Goal: Check status: Check status

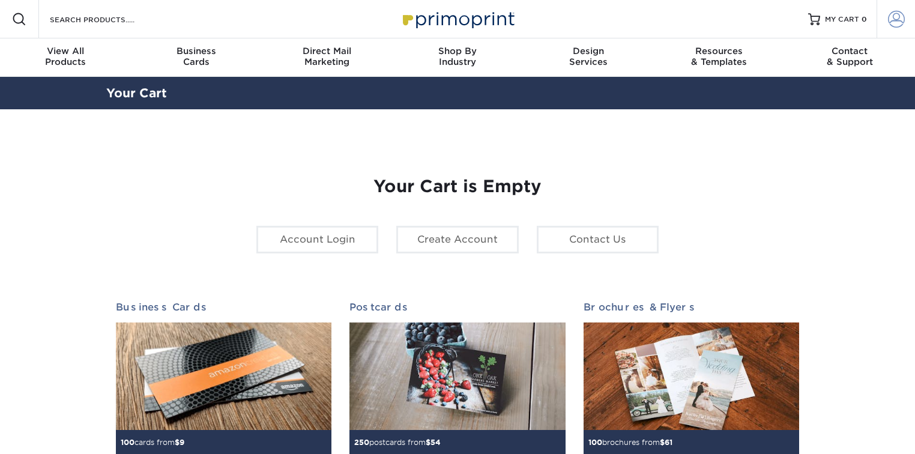
click at [885, 17] on link "Account" at bounding box center [895, 19] width 38 height 38
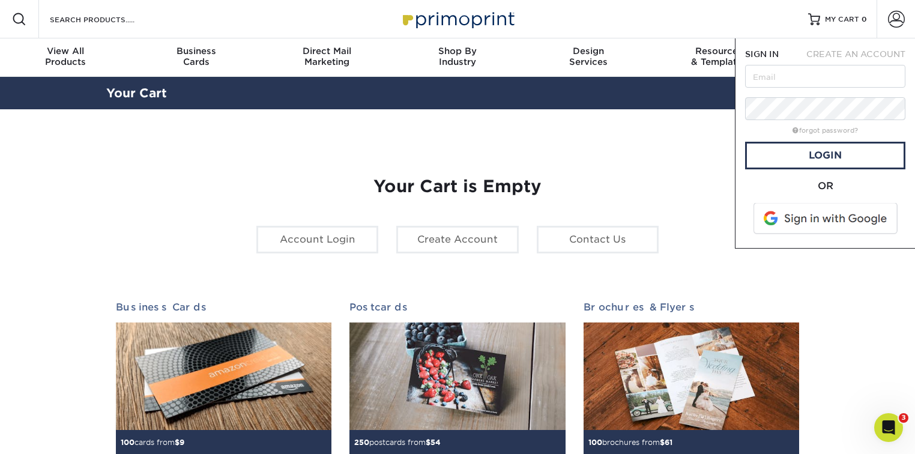
click at [806, 213] on span at bounding box center [826, 218] width 153 height 31
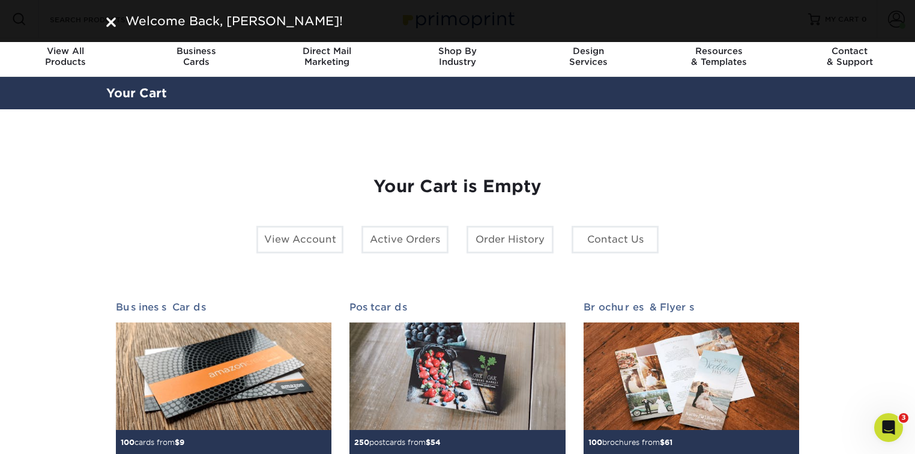
click at [900, 22] on div "Welcome Back, David!" at bounding box center [457, 21] width 915 height 42
click at [119, 24] on div "Welcome Back, David!" at bounding box center [457, 21] width 702 height 18
click at [114, 23] on img at bounding box center [111, 22] width 10 height 10
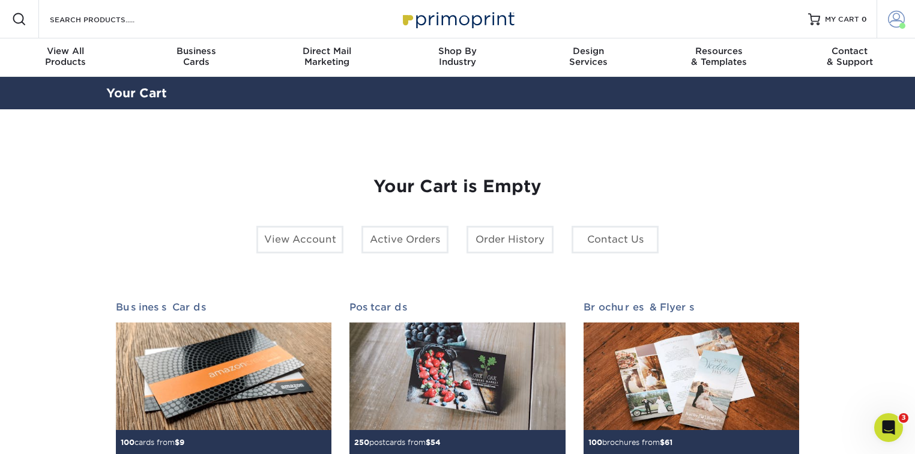
click at [902, 20] on span at bounding box center [896, 19] width 17 height 17
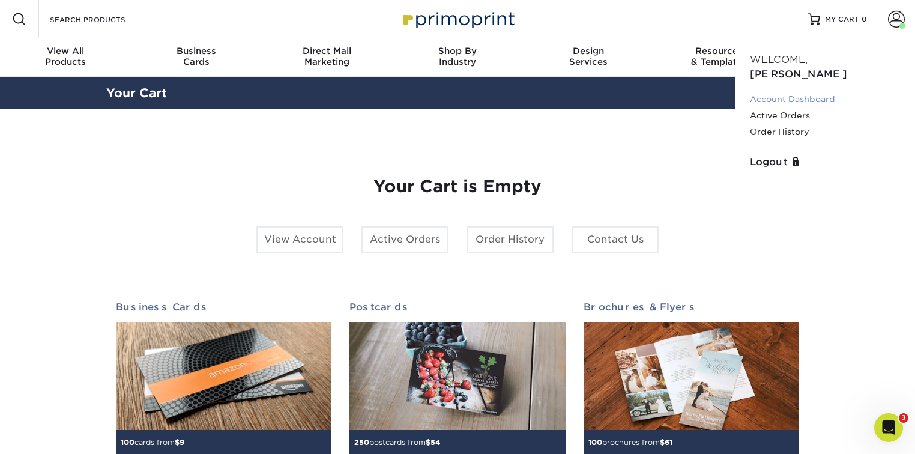
click at [811, 91] on link "Account Dashboard" at bounding box center [825, 99] width 151 height 16
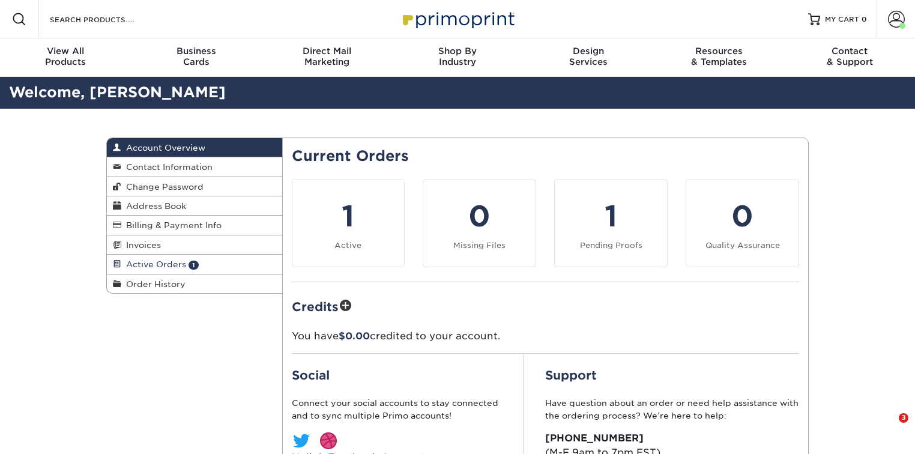
click at [177, 267] on span "Active Orders" at bounding box center [153, 264] width 65 height 10
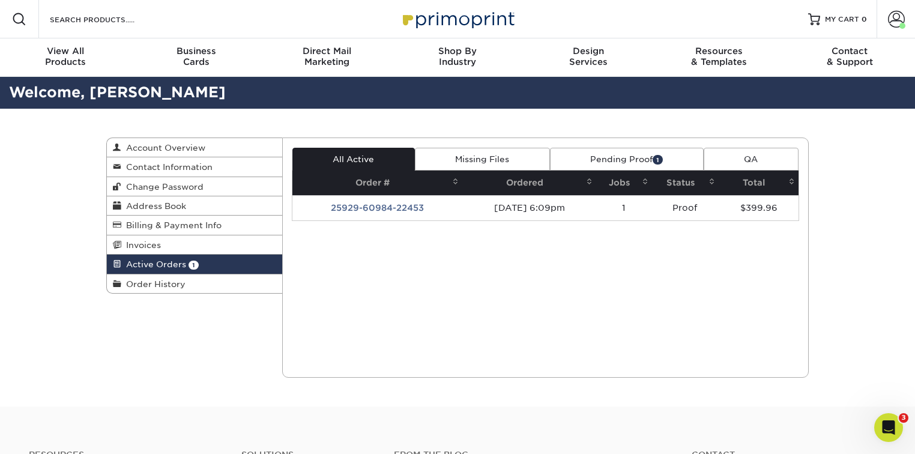
click at [621, 161] on link "Pending Proof 1" at bounding box center [627, 159] width 154 height 23
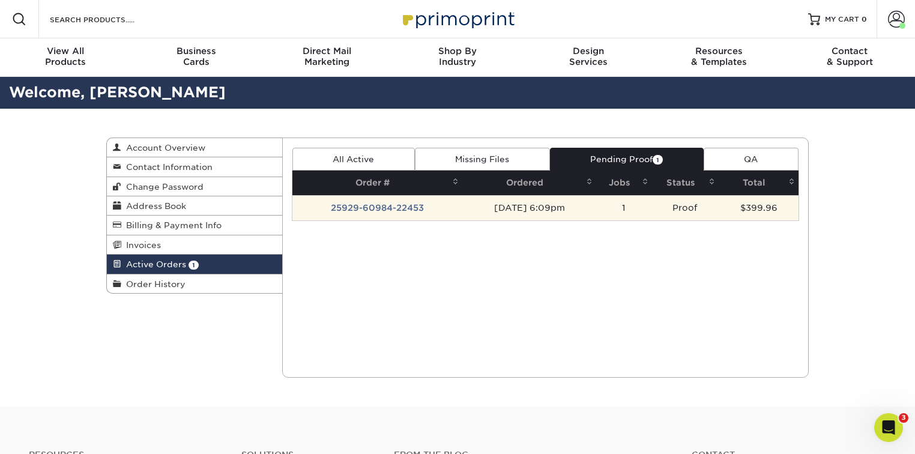
click at [414, 202] on td "25929-60984-22453" at bounding box center [377, 207] width 170 height 25
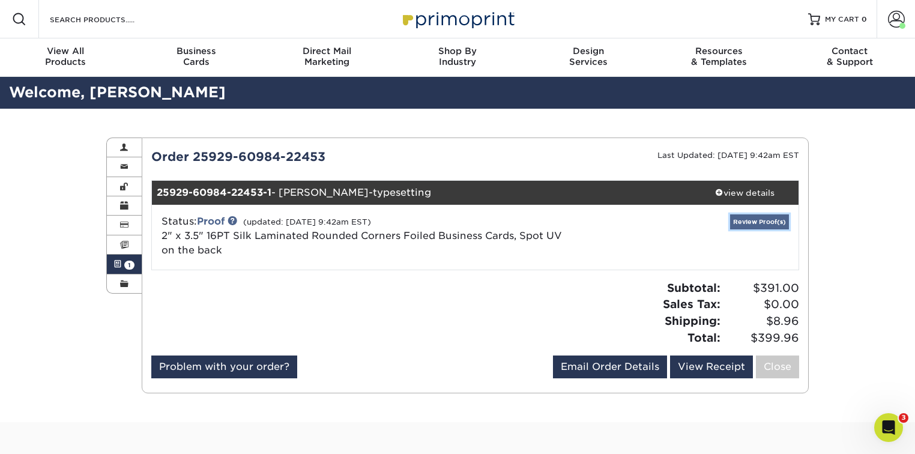
click at [769, 223] on link "Review Proof(s)" at bounding box center [759, 221] width 59 height 15
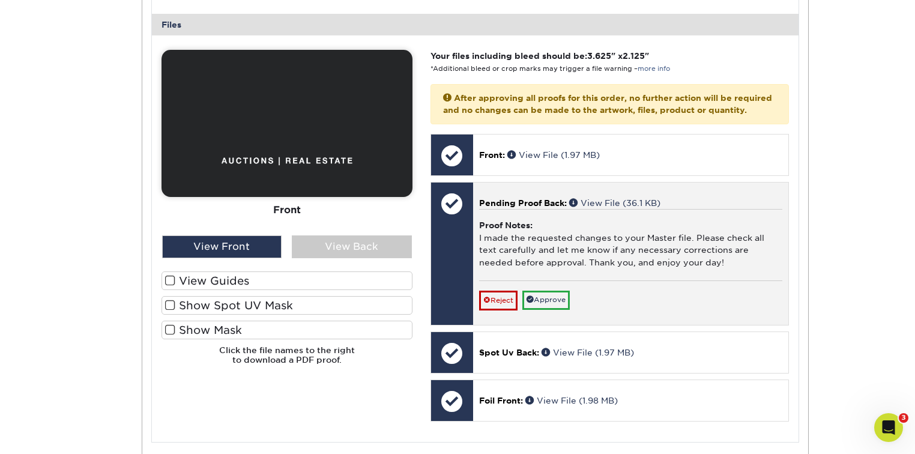
scroll to position [544, 0]
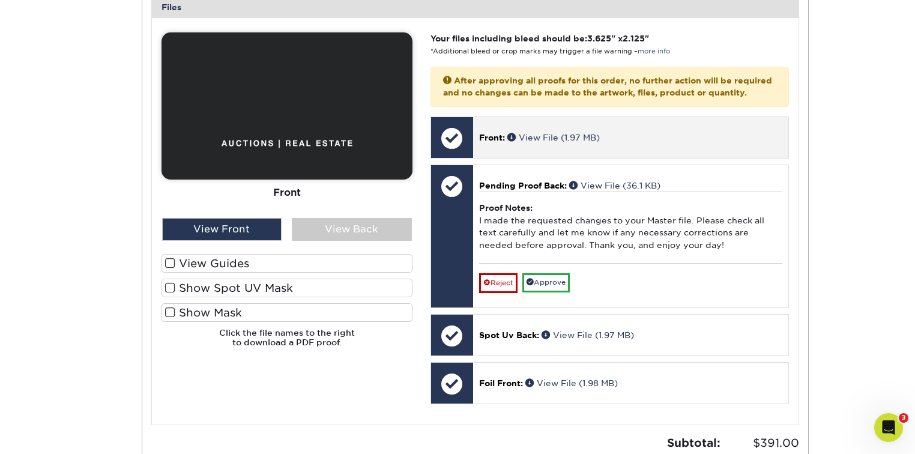
click at [451, 149] on div at bounding box center [452, 138] width 42 height 42
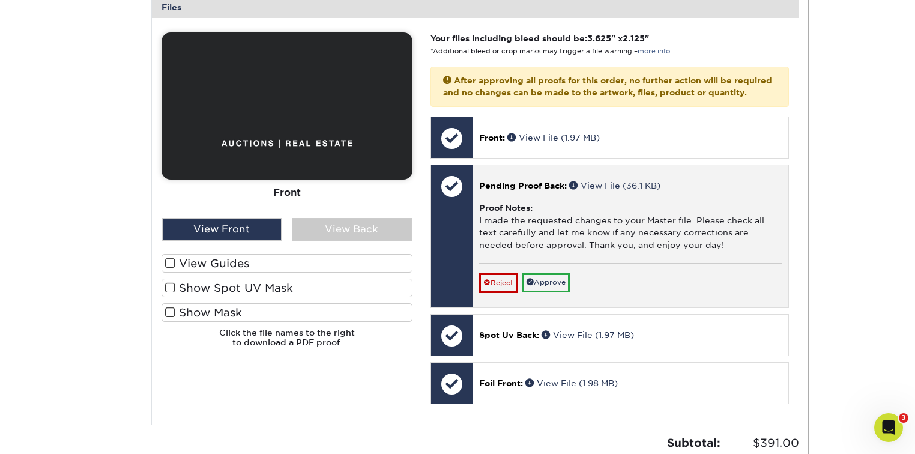
click at [448, 201] on div at bounding box center [452, 186] width 42 height 42
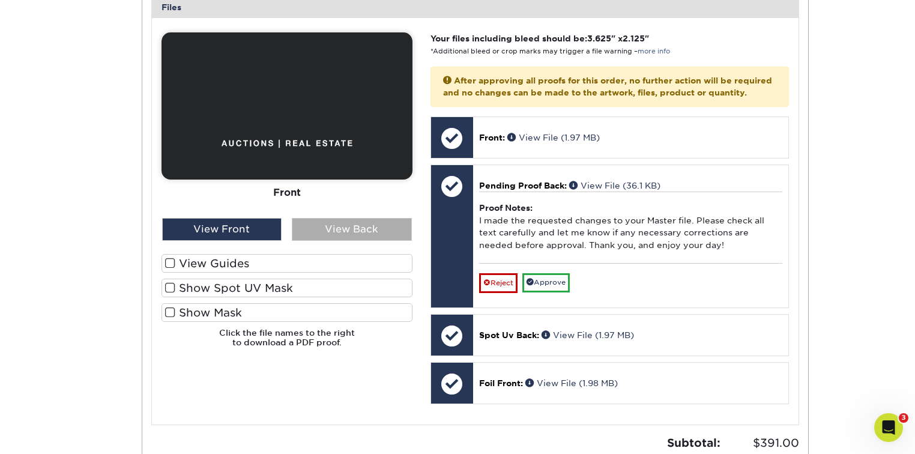
click at [308, 229] on div "View Back" at bounding box center [352, 229] width 120 height 23
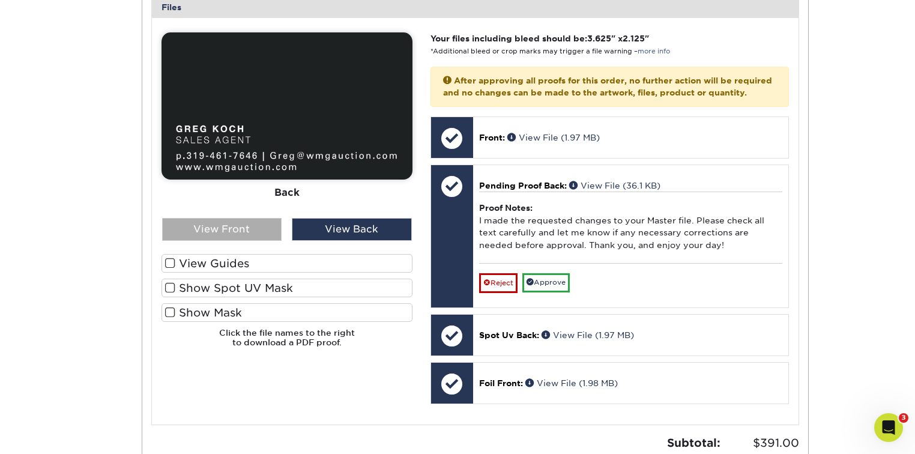
click at [232, 231] on div "View Front" at bounding box center [222, 229] width 120 height 23
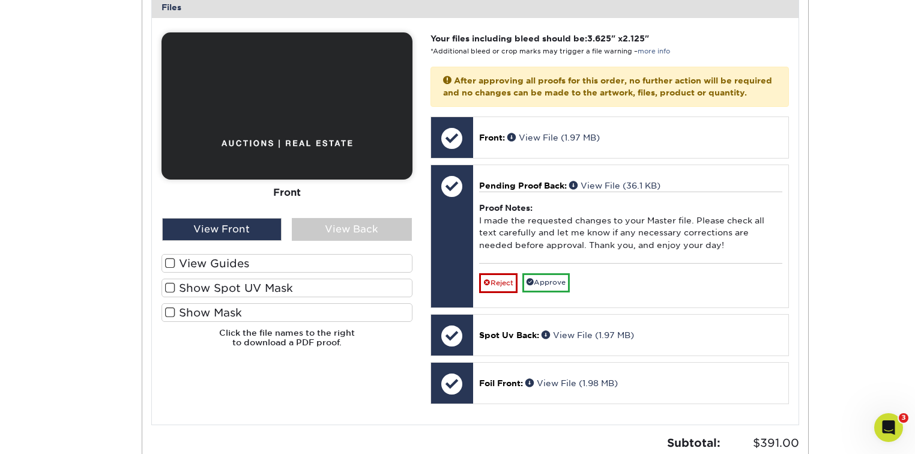
click at [234, 276] on div "View Guides Show Spot UV Mask Show Mask" at bounding box center [286, 291] width 251 height 74
click at [234, 281] on label "Show Spot UV Mask" at bounding box center [286, 288] width 251 height 19
click at [0, 0] on input "Show Spot UV Mask" at bounding box center [0, 0] width 0 height 0
click at [233, 303] on label "Show Mask" at bounding box center [286, 312] width 251 height 19
click at [0, 0] on input "Show Mask" at bounding box center [0, 0] width 0 height 0
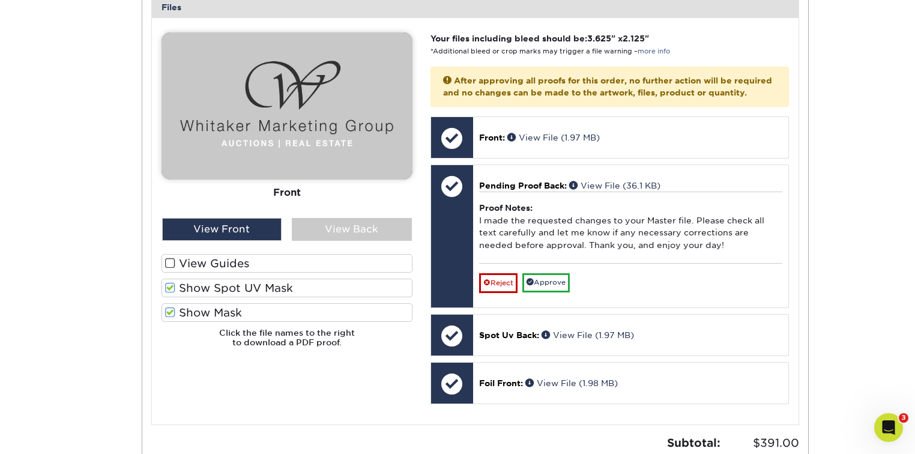
click at [250, 264] on label "View Guides" at bounding box center [286, 263] width 251 height 19
click at [0, 0] on input "View Guides" at bounding box center [0, 0] width 0 height 0
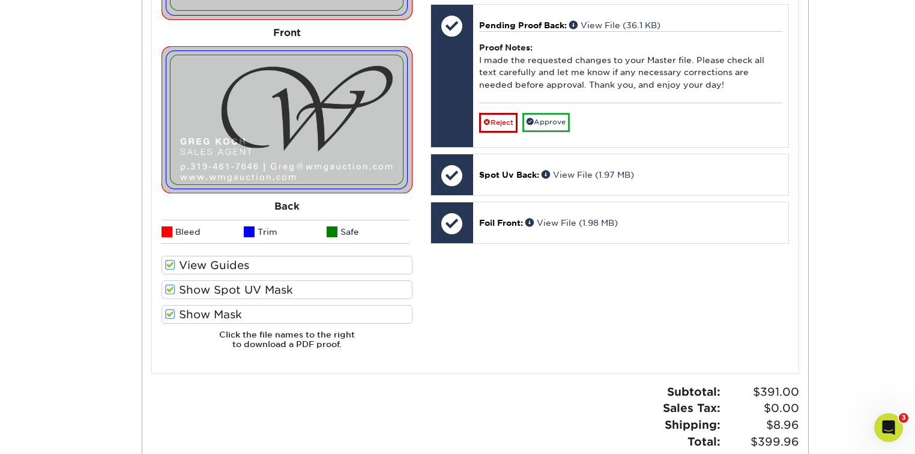
click at [220, 271] on label "View Guides" at bounding box center [286, 265] width 251 height 19
click at [0, 0] on input "View Guides" at bounding box center [0, 0] width 0 height 0
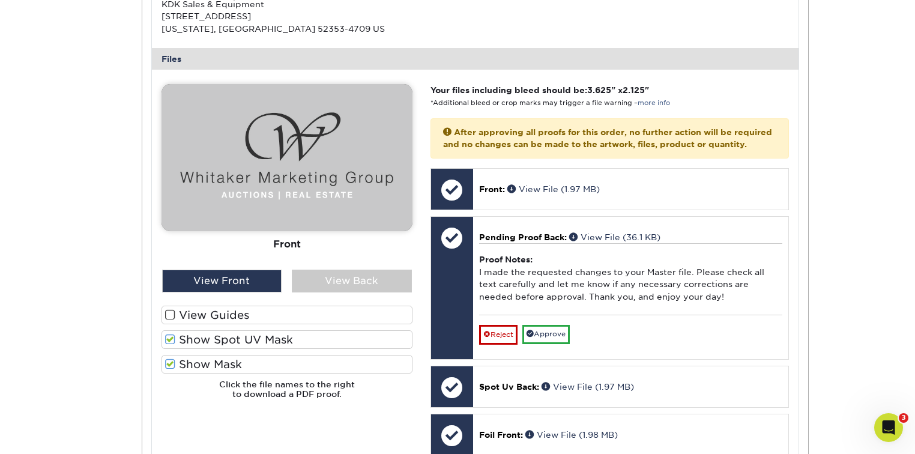
scroll to position [477, 0]
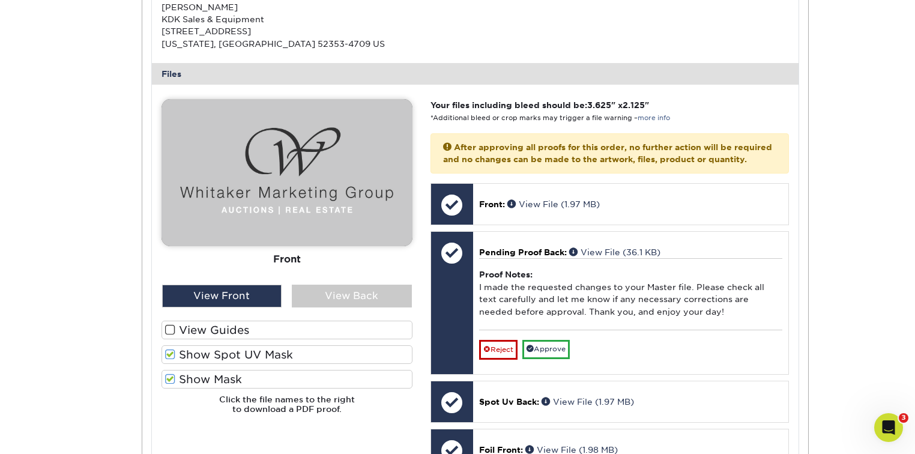
click at [236, 354] on label "Show Spot UV Mask" at bounding box center [286, 354] width 251 height 19
click at [0, 0] on input "Show Spot UV Mask" at bounding box center [0, 0] width 0 height 0
click at [233, 373] on label "Show Mask" at bounding box center [286, 379] width 251 height 19
click at [0, 0] on input "Show Mask" at bounding box center [0, 0] width 0 height 0
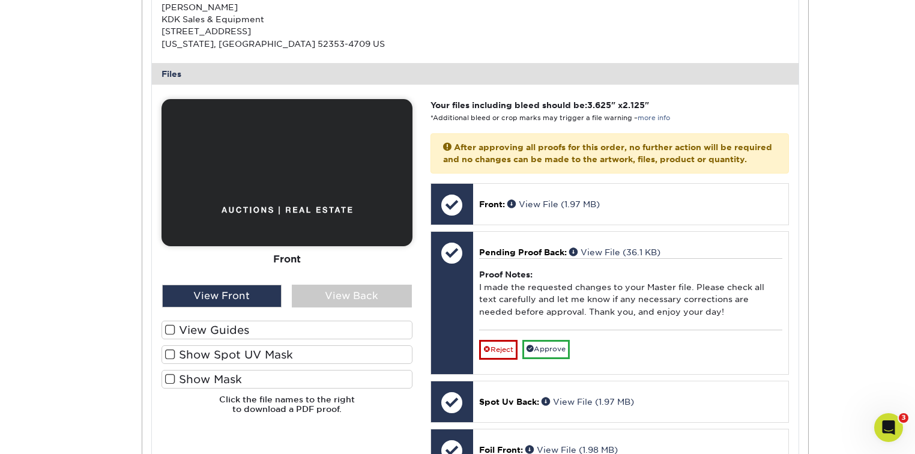
click at [232, 375] on label "Show Mask" at bounding box center [286, 379] width 251 height 19
click at [0, 0] on input "Show Mask" at bounding box center [0, 0] width 0 height 0
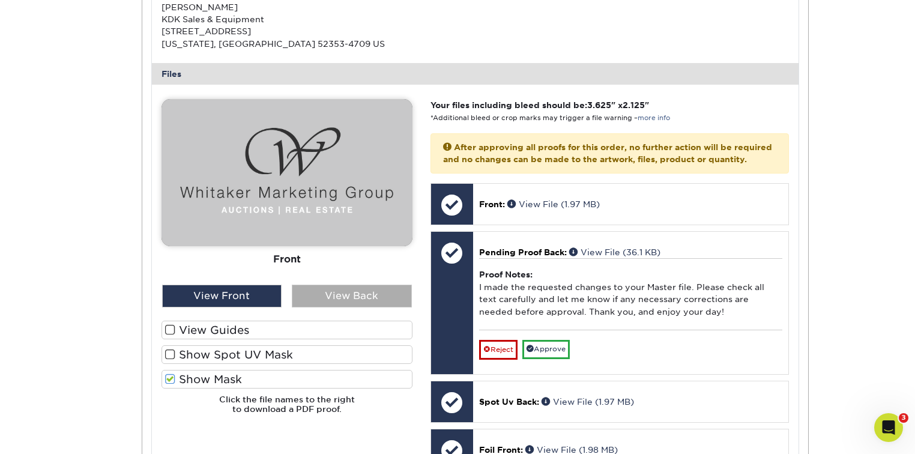
click at [315, 294] on div "View Back" at bounding box center [352, 296] width 120 height 23
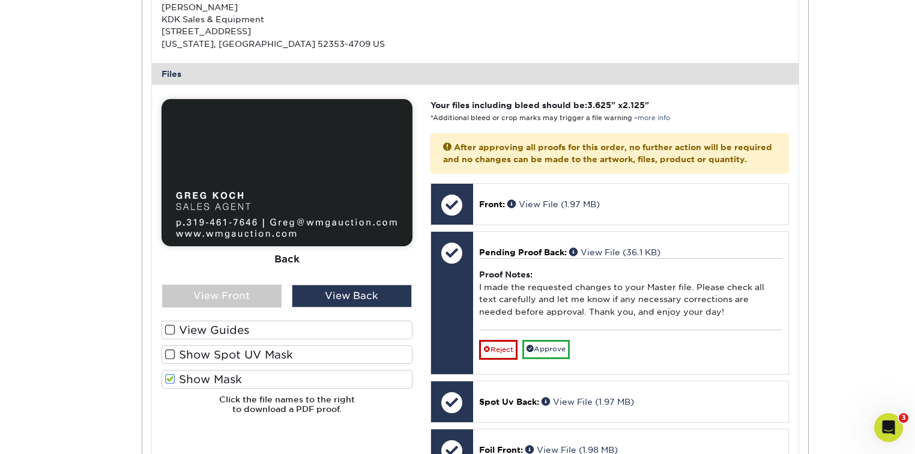
click at [229, 378] on label "Show Mask" at bounding box center [286, 379] width 251 height 19
click at [0, 0] on input "Show Mask" at bounding box center [0, 0] width 0 height 0
click at [215, 373] on label "Show Mask" at bounding box center [286, 379] width 251 height 19
click at [0, 0] on input "Show Mask" at bounding box center [0, 0] width 0 height 0
click at [271, 286] on div "View Front" at bounding box center [222, 296] width 120 height 23
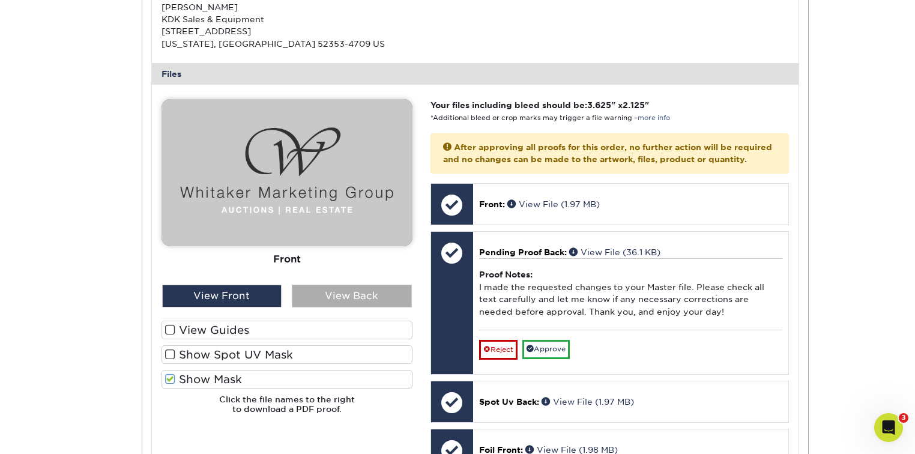
click at [312, 289] on div "View Back" at bounding box center [352, 296] width 120 height 23
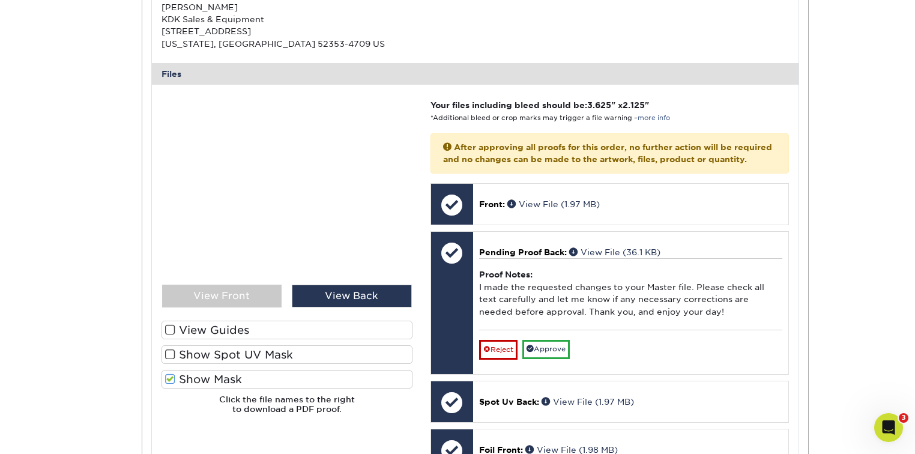
click at [221, 381] on label "Show Mask" at bounding box center [286, 379] width 251 height 19
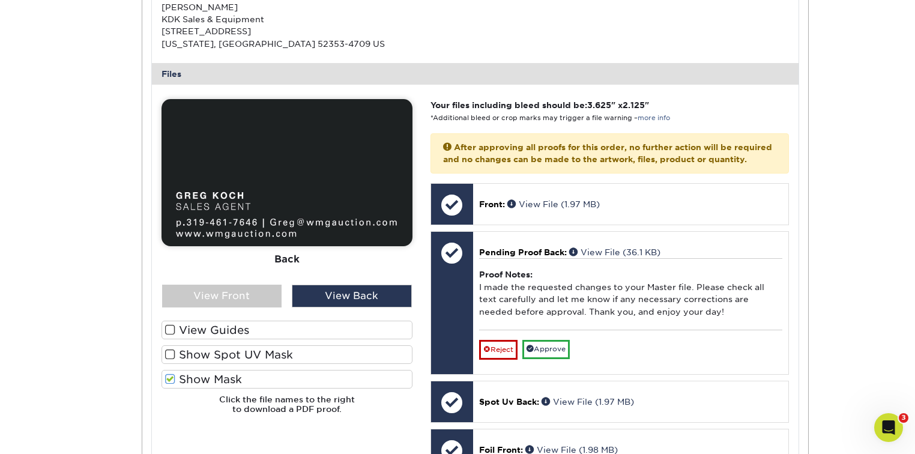
click at [0, 0] on input "Show Mask" at bounding box center [0, 0] width 0 height 0
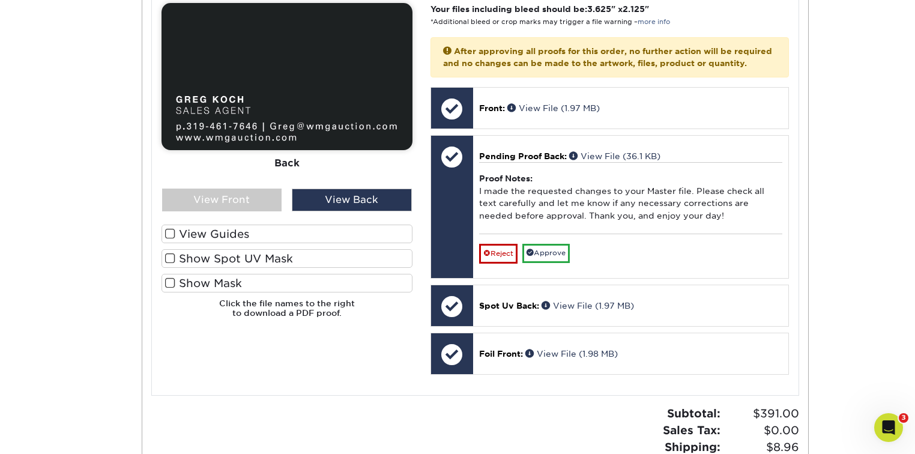
scroll to position [509, 0]
